Goal: Find specific page/section: Find specific page/section

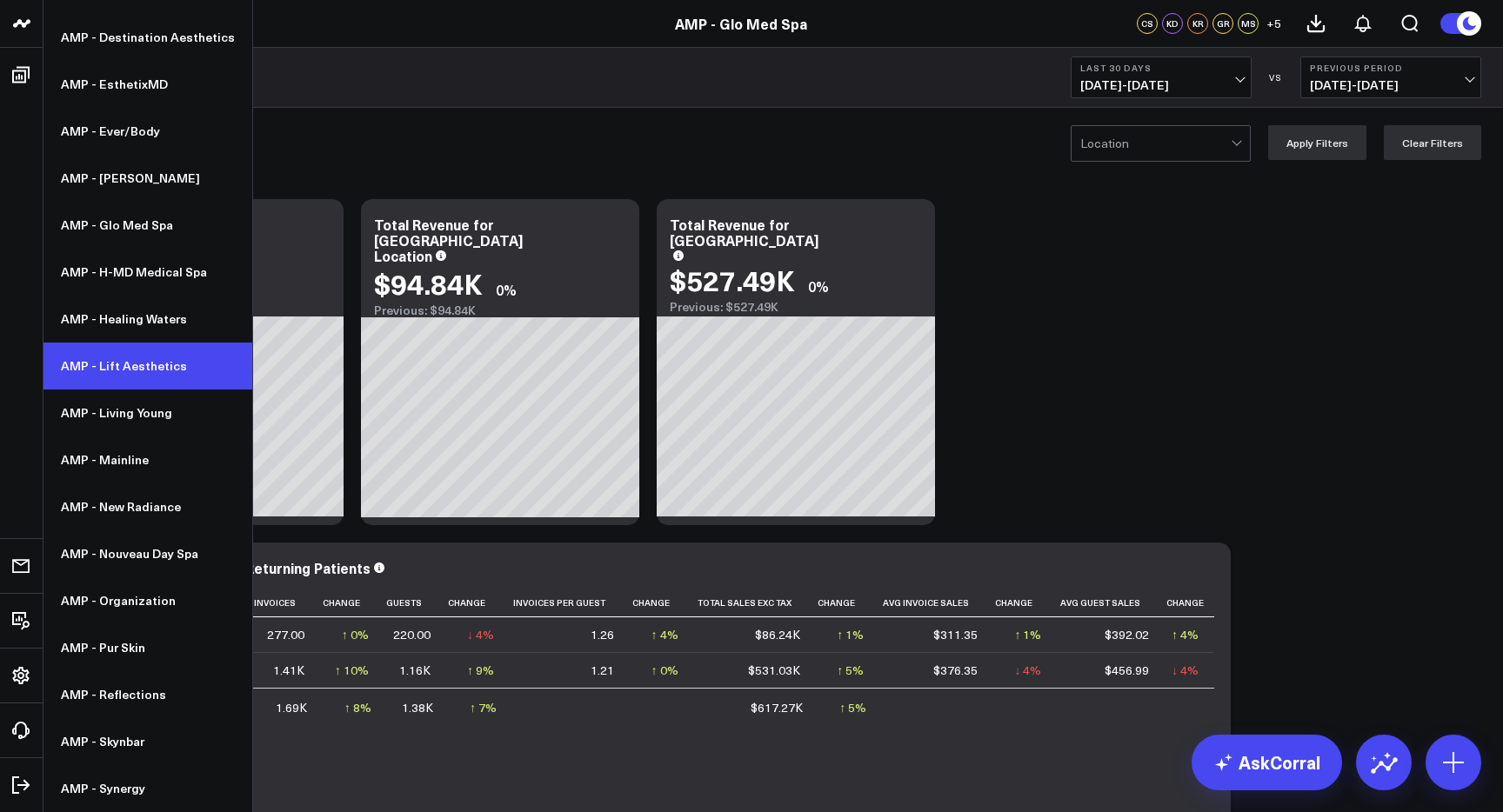
scroll to position [357, 0]
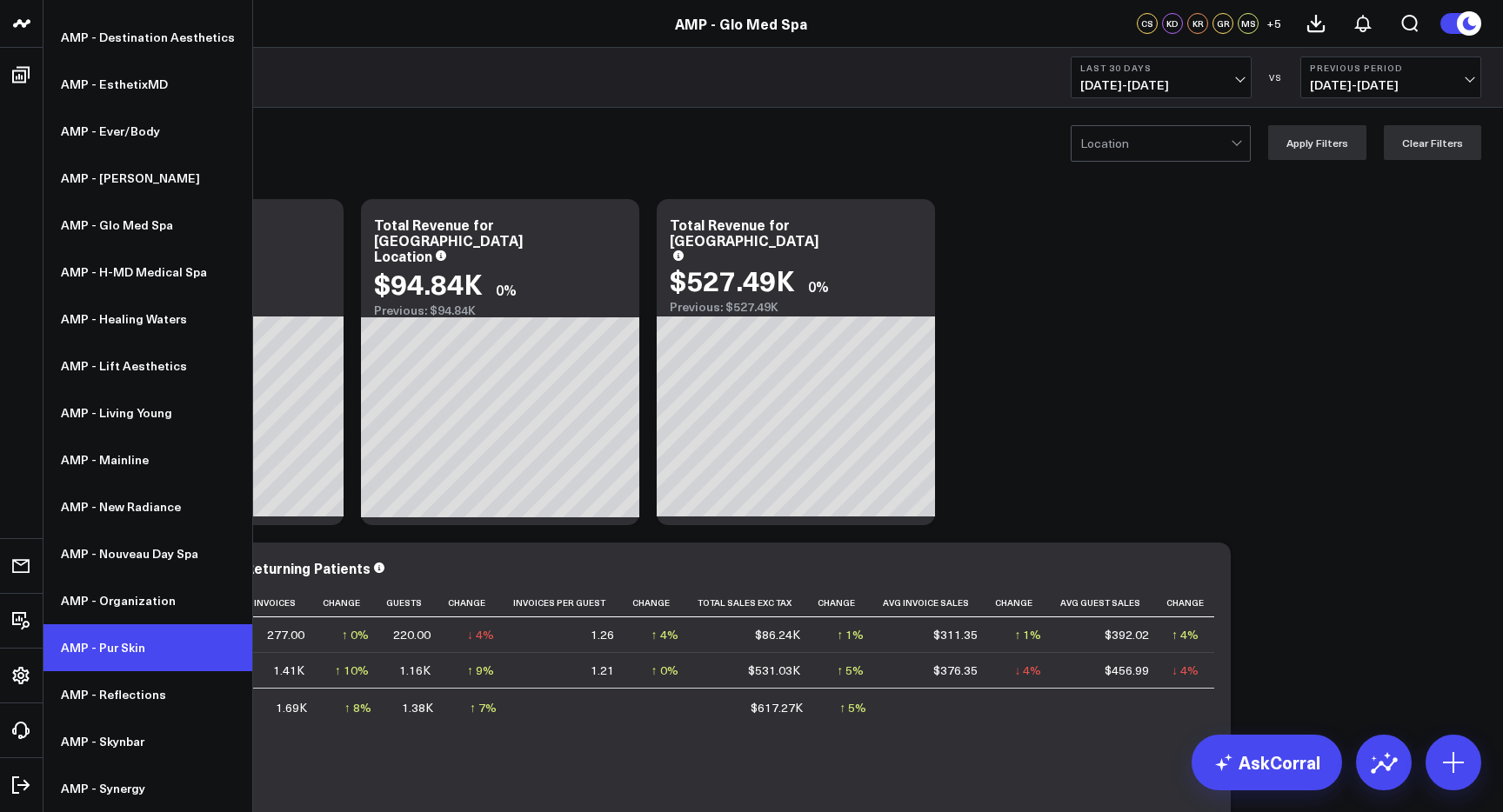
click at [139, 654] on link "AMP - Pur Skin" at bounding box center [148, 647] width 209 height 47
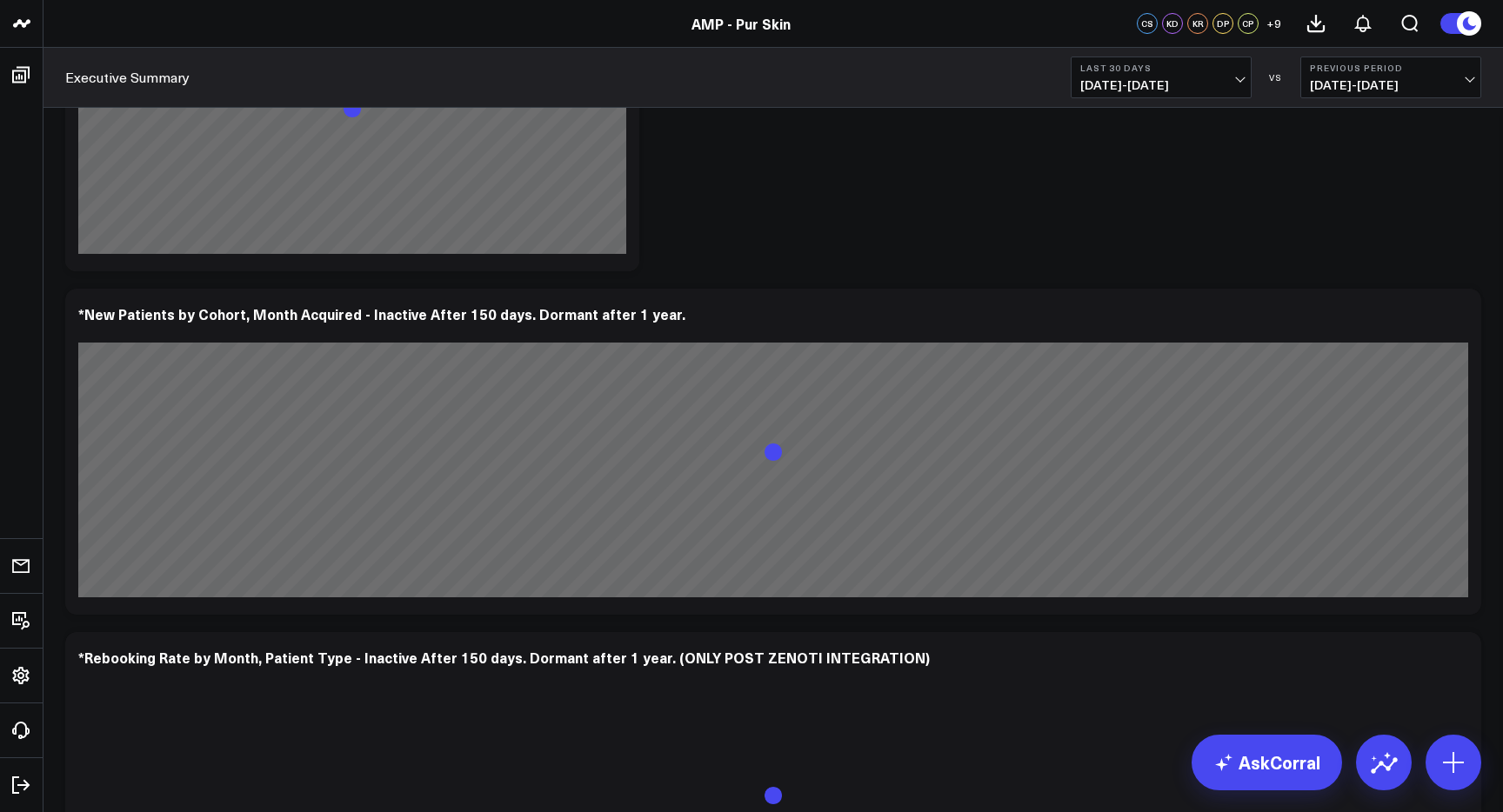
scroll to position [3434, 0]
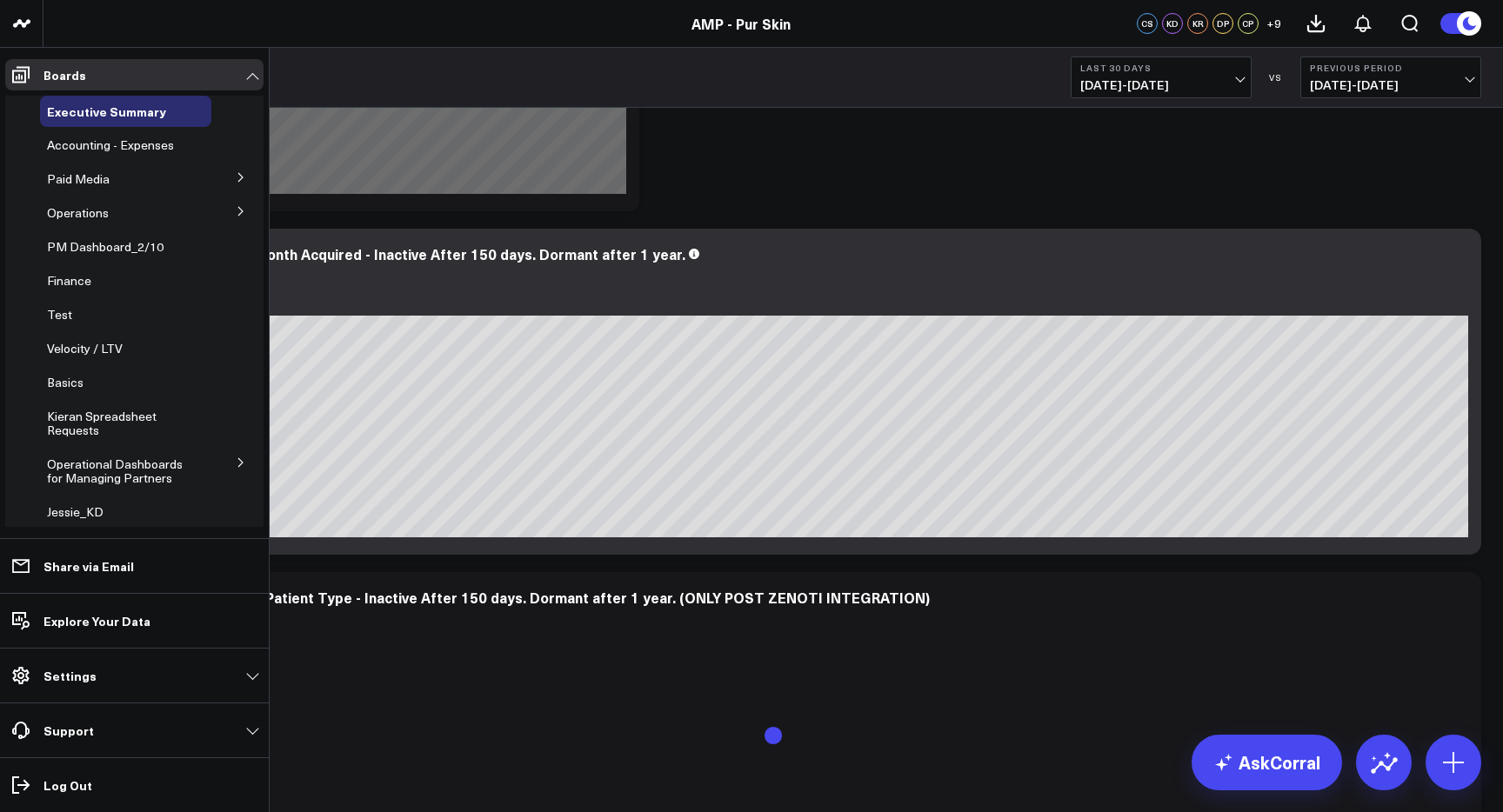
click at [238, 176] on icon at bounding box center [240, 178] width 4 height 9
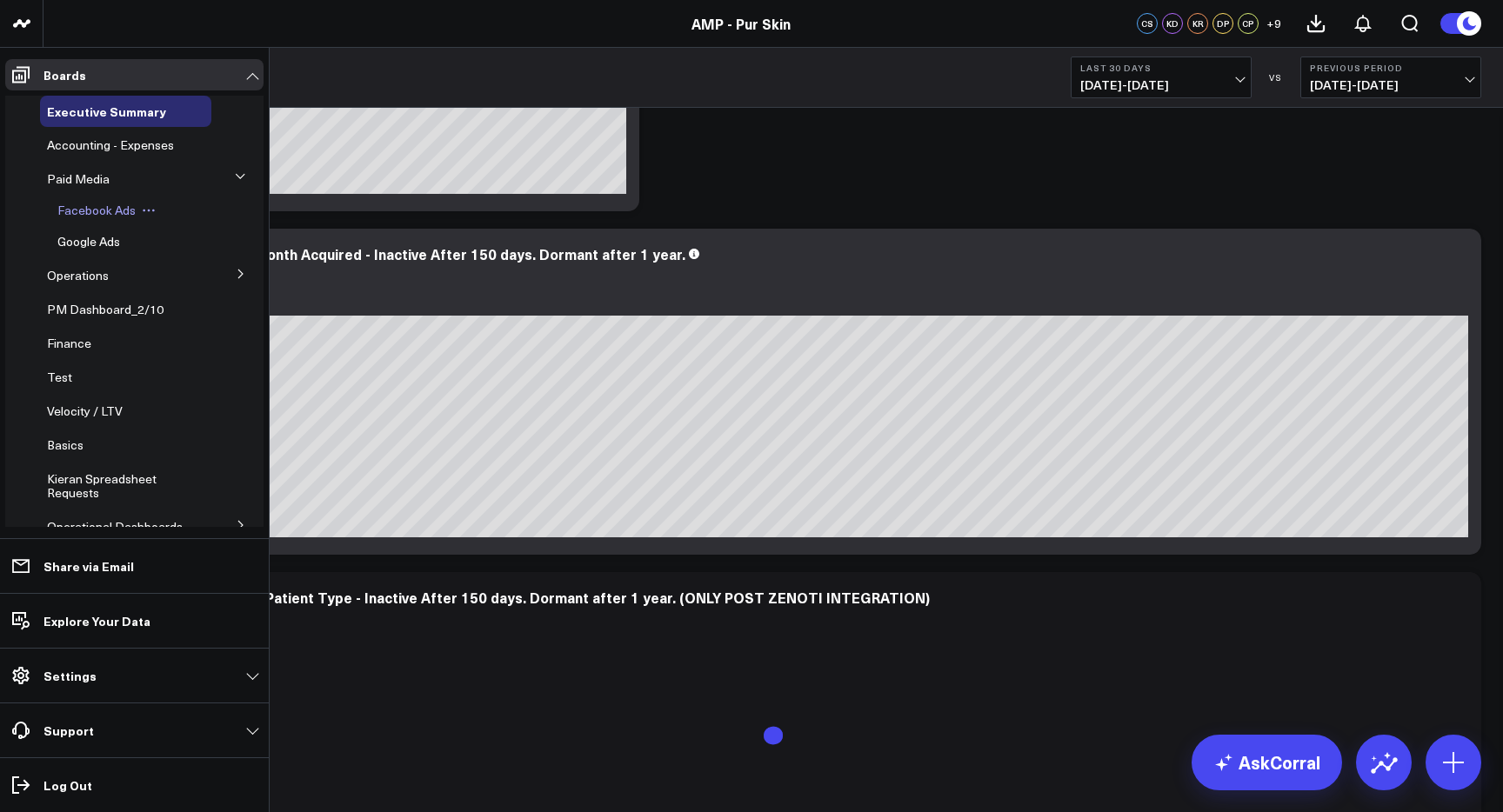
click at [103, 212] on span "Facebook Ads" at bounding box center [97, 210] width 78 height 17
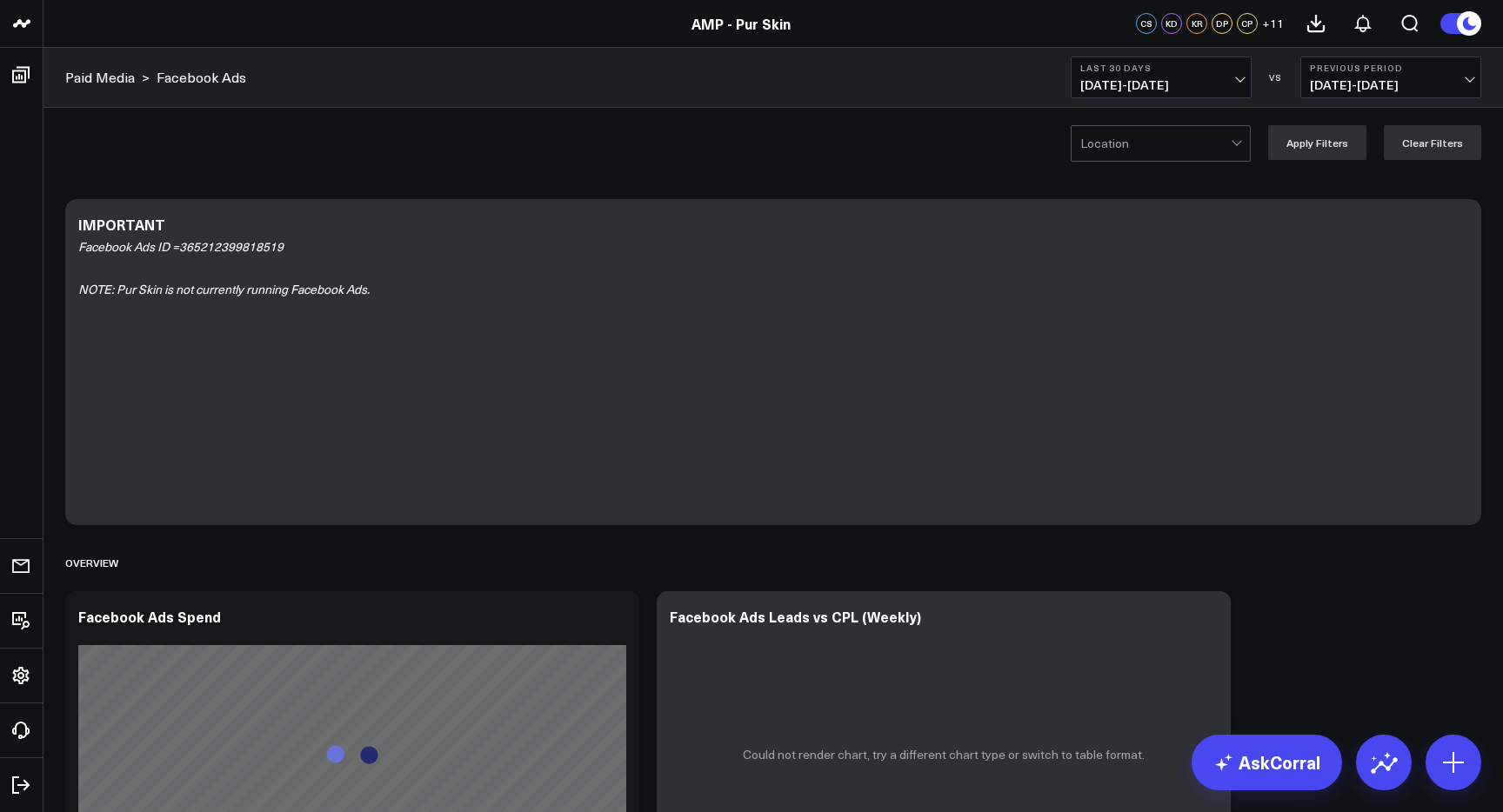
click at [1209, 151] on div at bounding box center [1155, 143] width 150 height 35
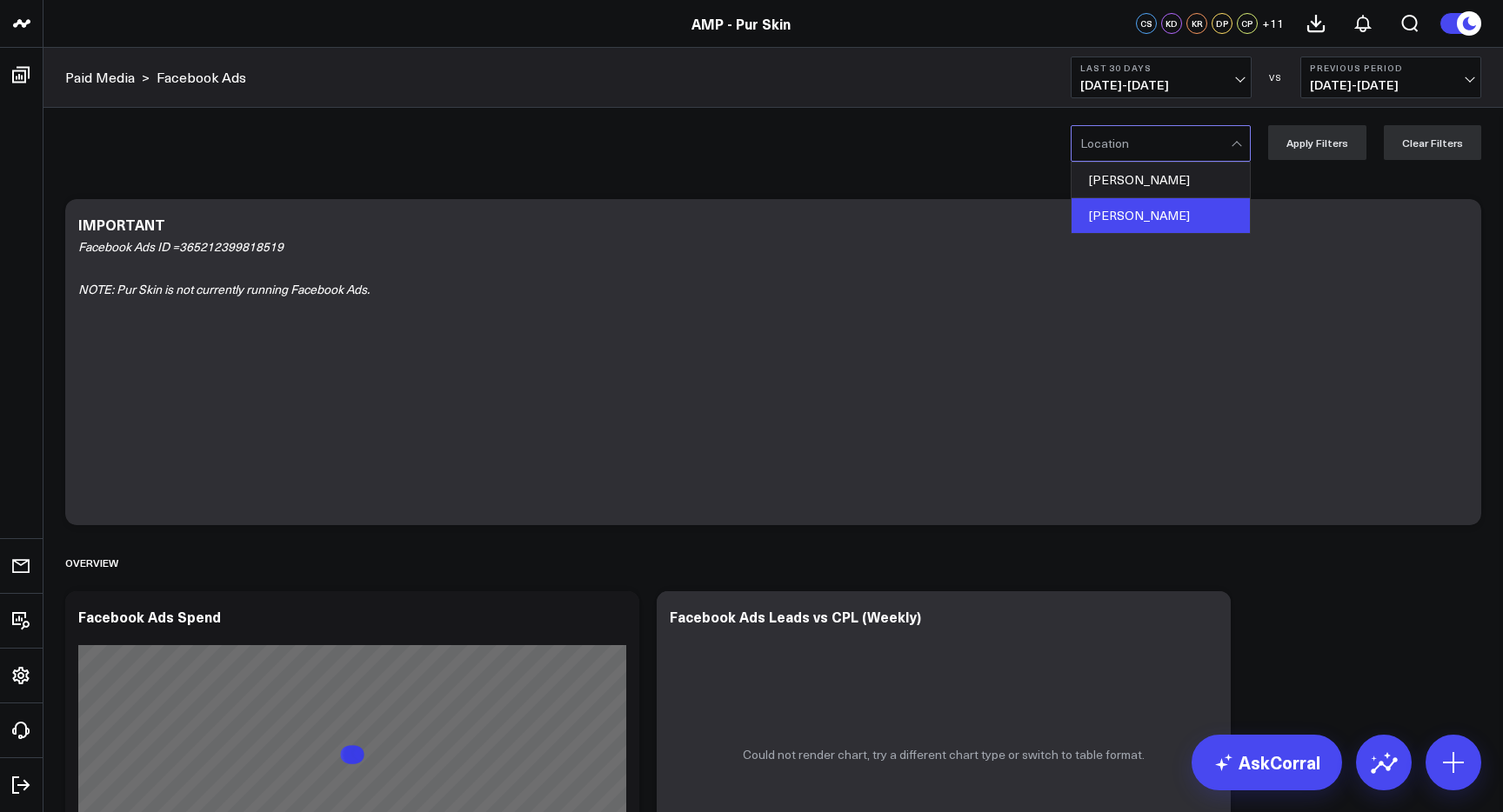
click at [1195, 209] on div "Kirkland" at bounding box center [1161, 215] width 178 height 35
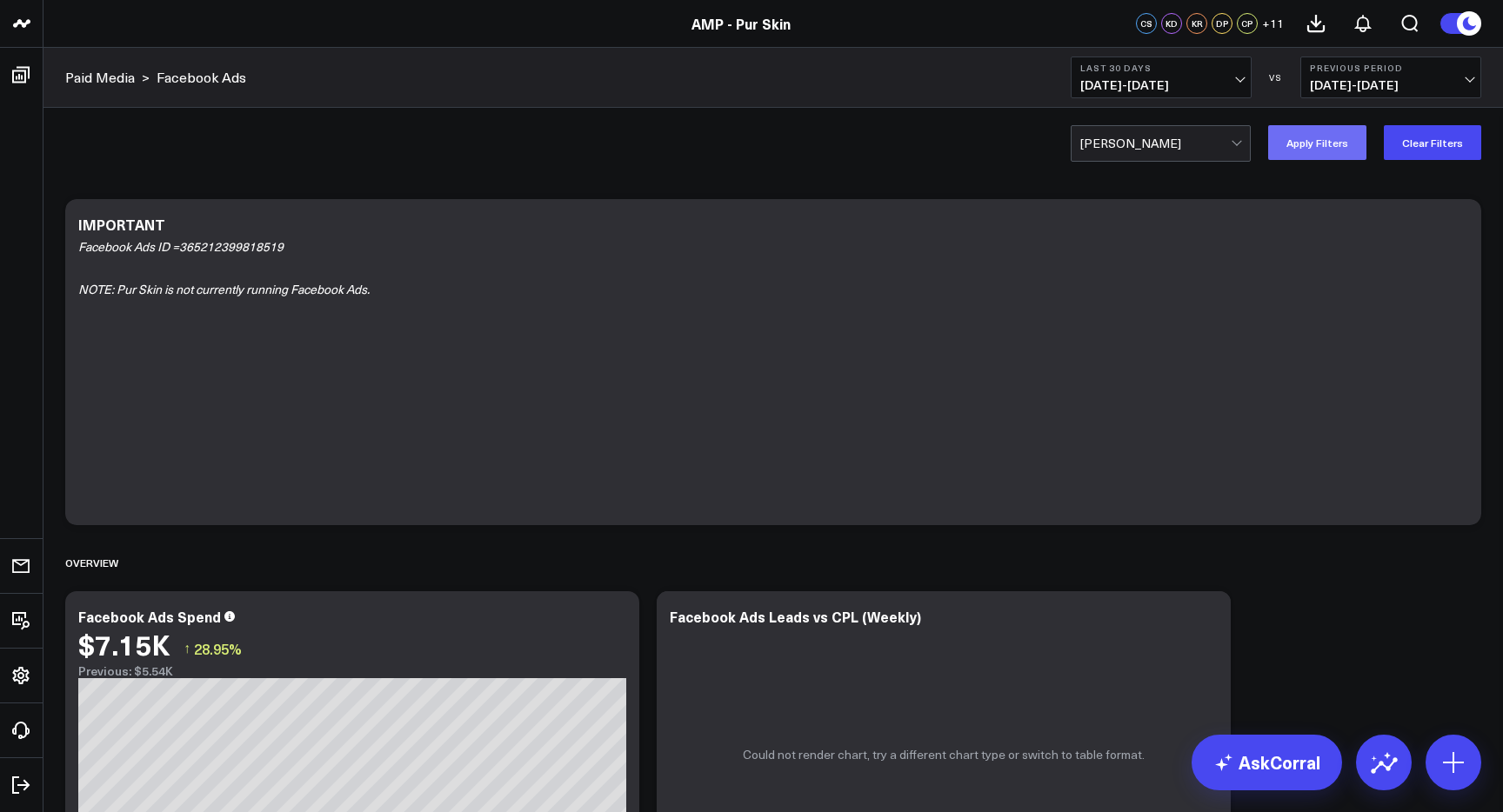
click at [1338, 143] on button "Apply Filters" at bounding box center [1317, 142] width 99 height 35
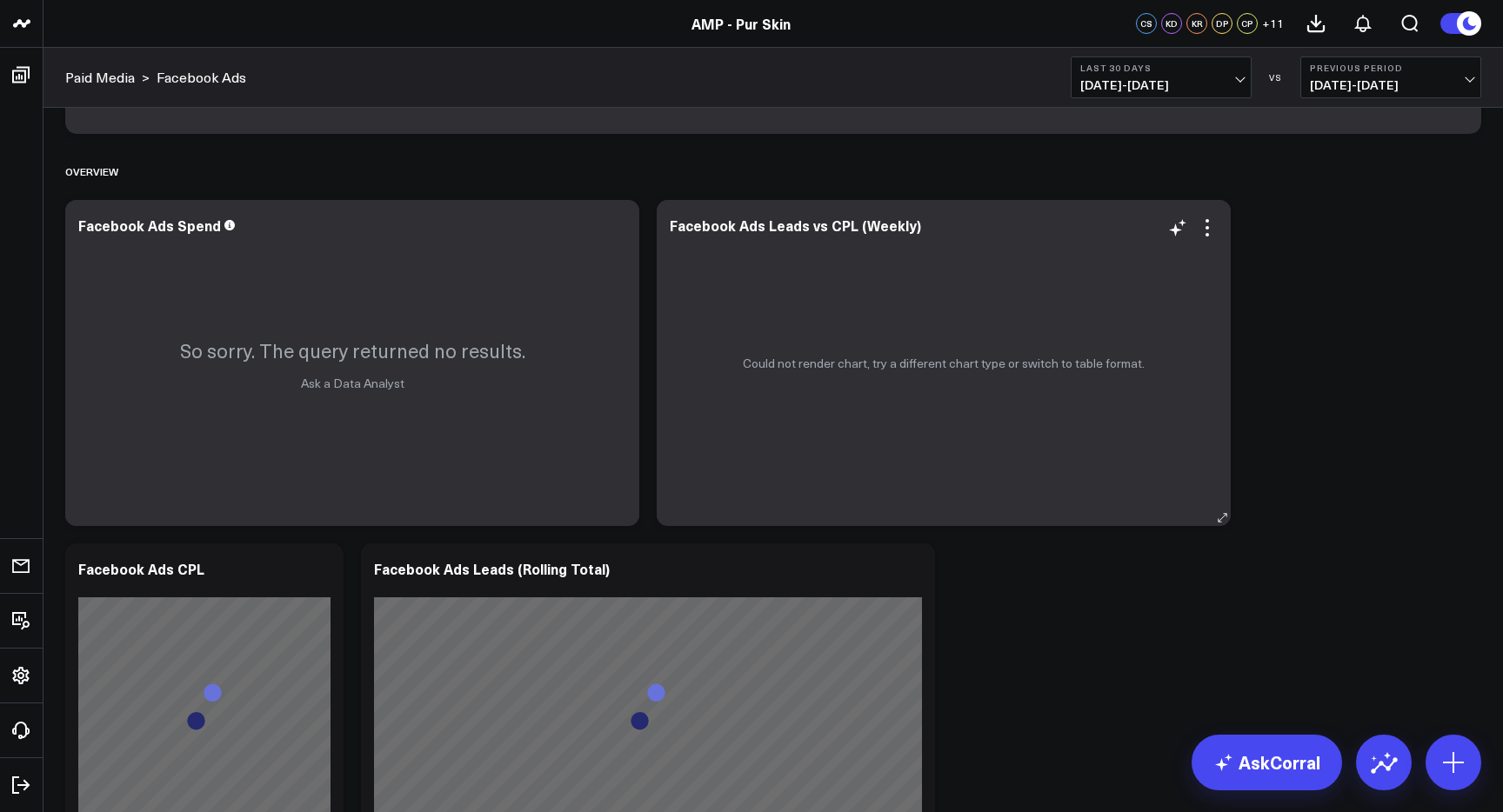
scroll to position [391, 0]
